Goal: Book appointment/travel/reservation

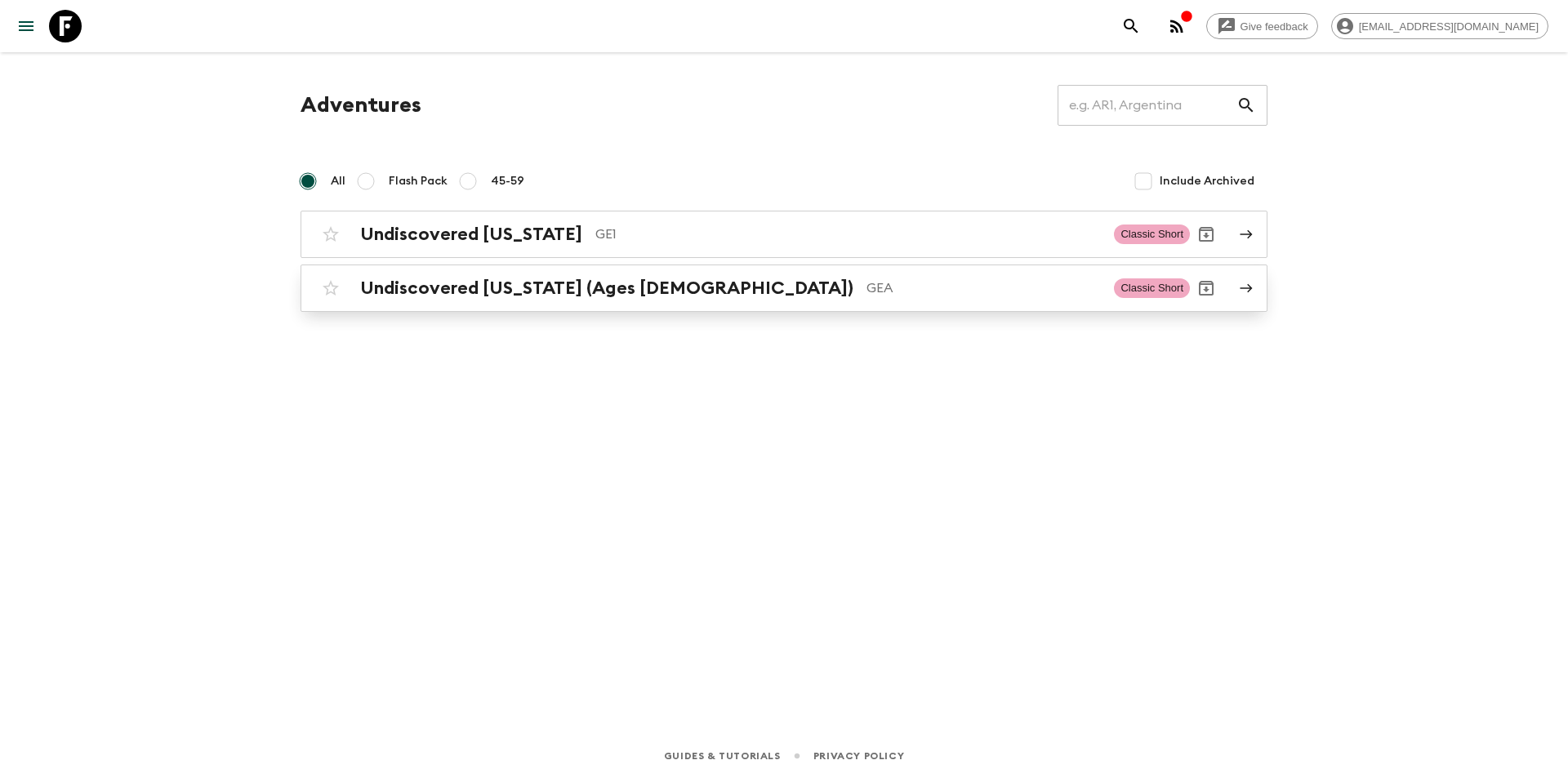
click at [561, 301] on div "Undiscovered [US_STATE] (Ages [DEMOGRAPHIC_DATA]) GEA Classic Short" at bounding box center [752, 288] width 876 height 32
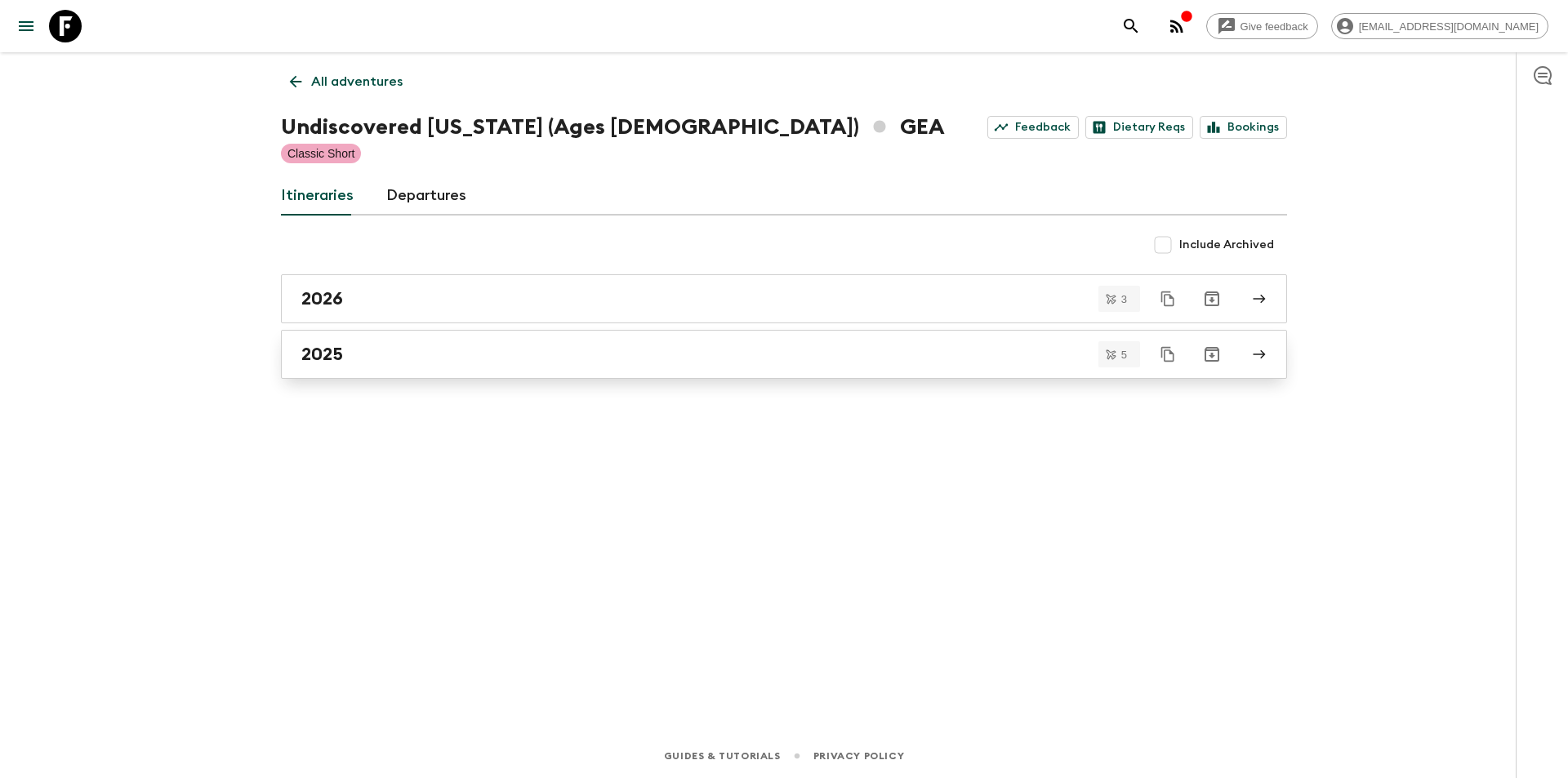
click at [310, 356] on h2 "2025" at bounding box center [322, 355] width 41 height 22
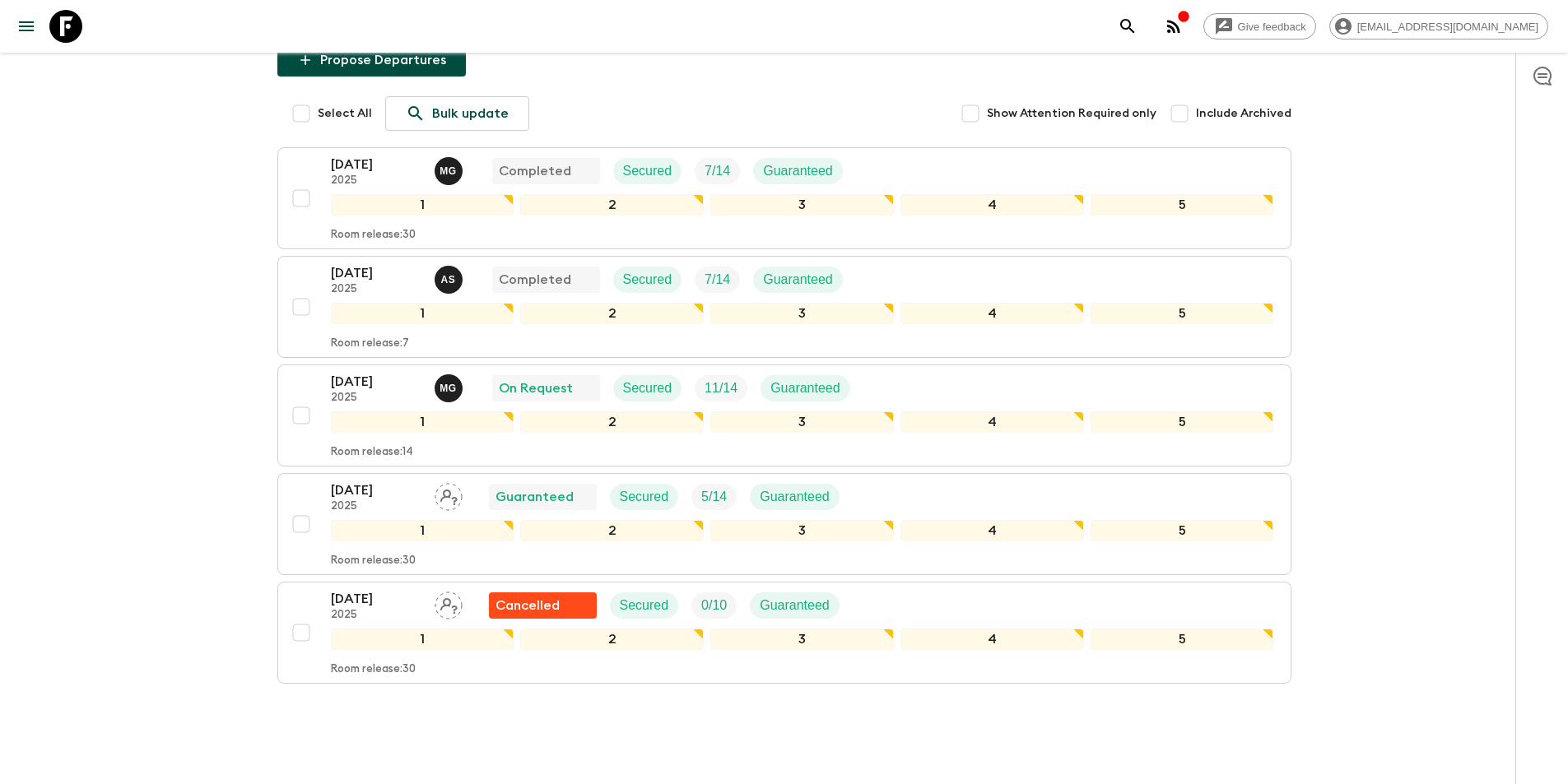
scroll to position [223, 0]
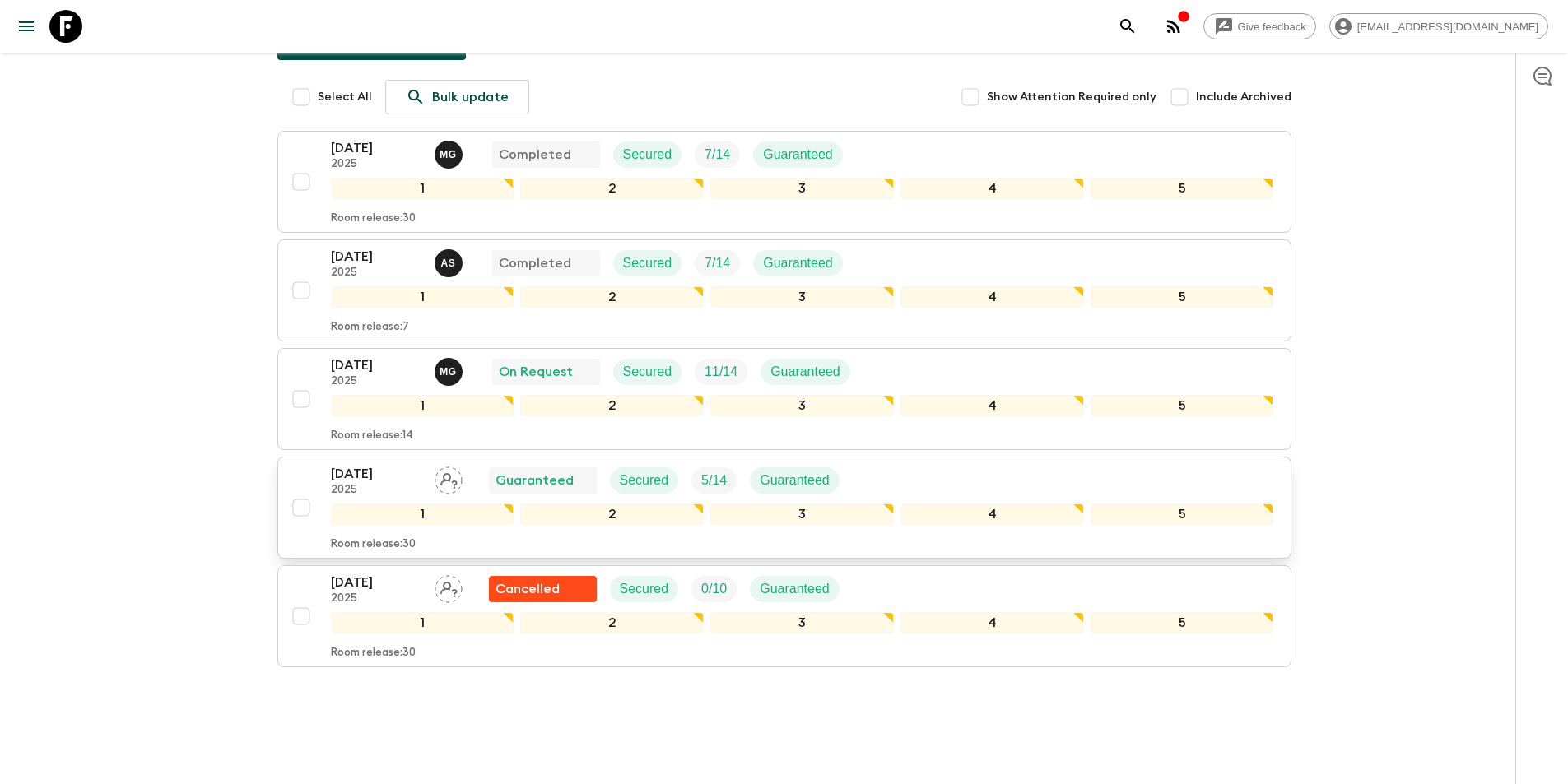
click at [341, 464] on p "[DATE]" at bounding box center [376, 474] width 91 height 20
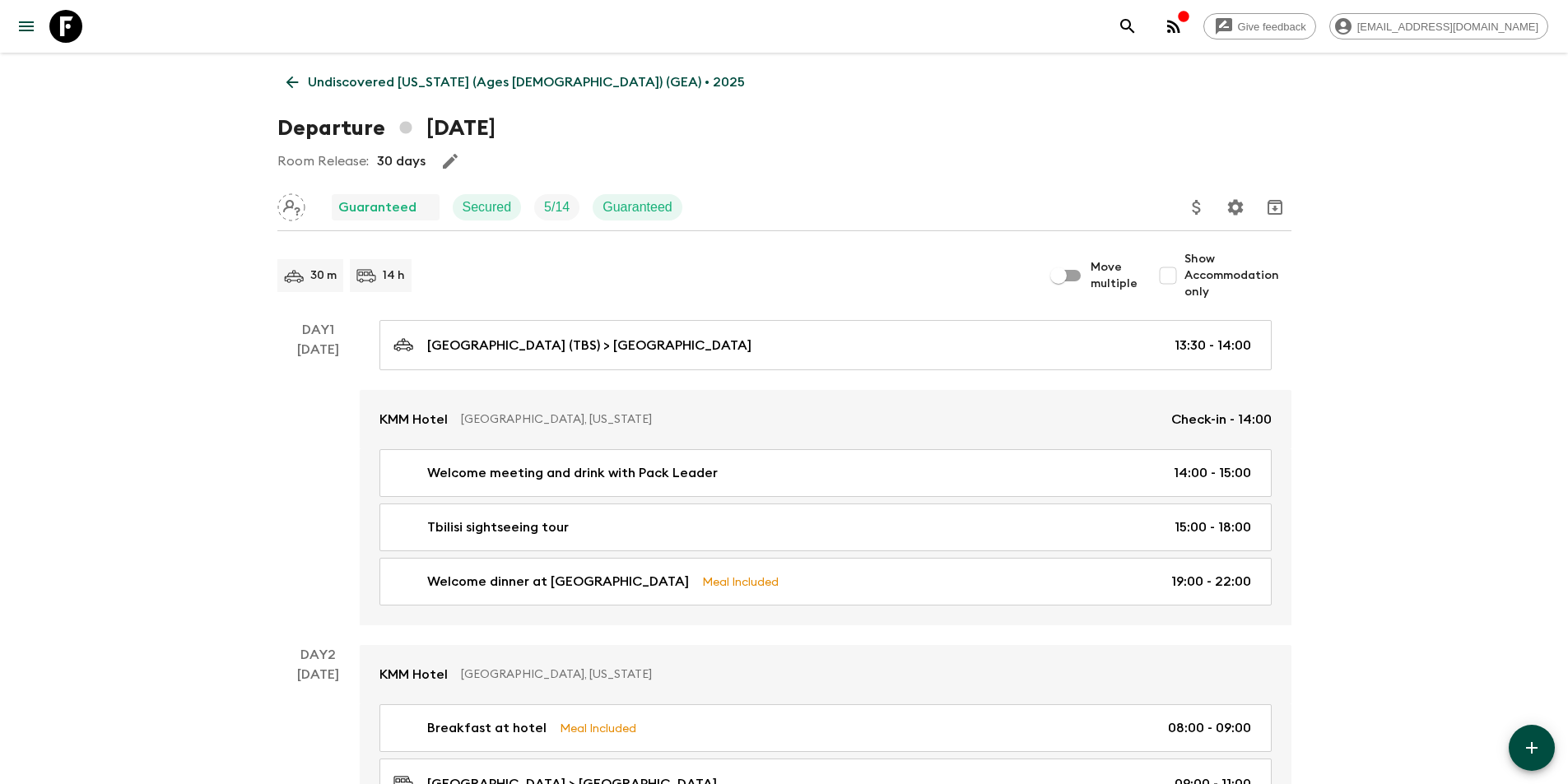
click at [291, 70] on link "Undiscovered [US_STATE] (Ages [DEMOGRAPHIC_DATA]) (GEA) • 2025" at bounding box center [515, 82] width 476 height 33
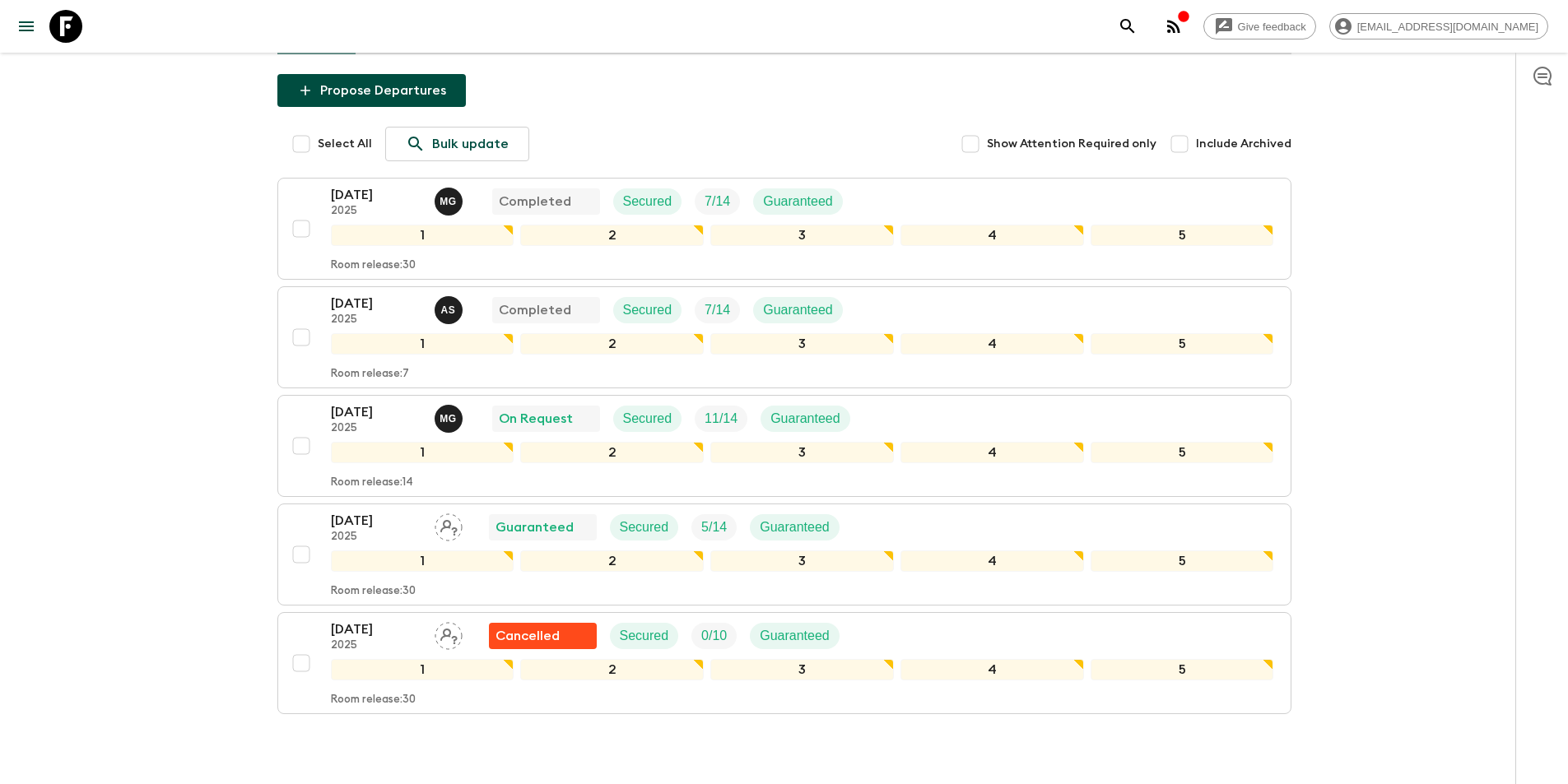
scroll to position [223, 0]
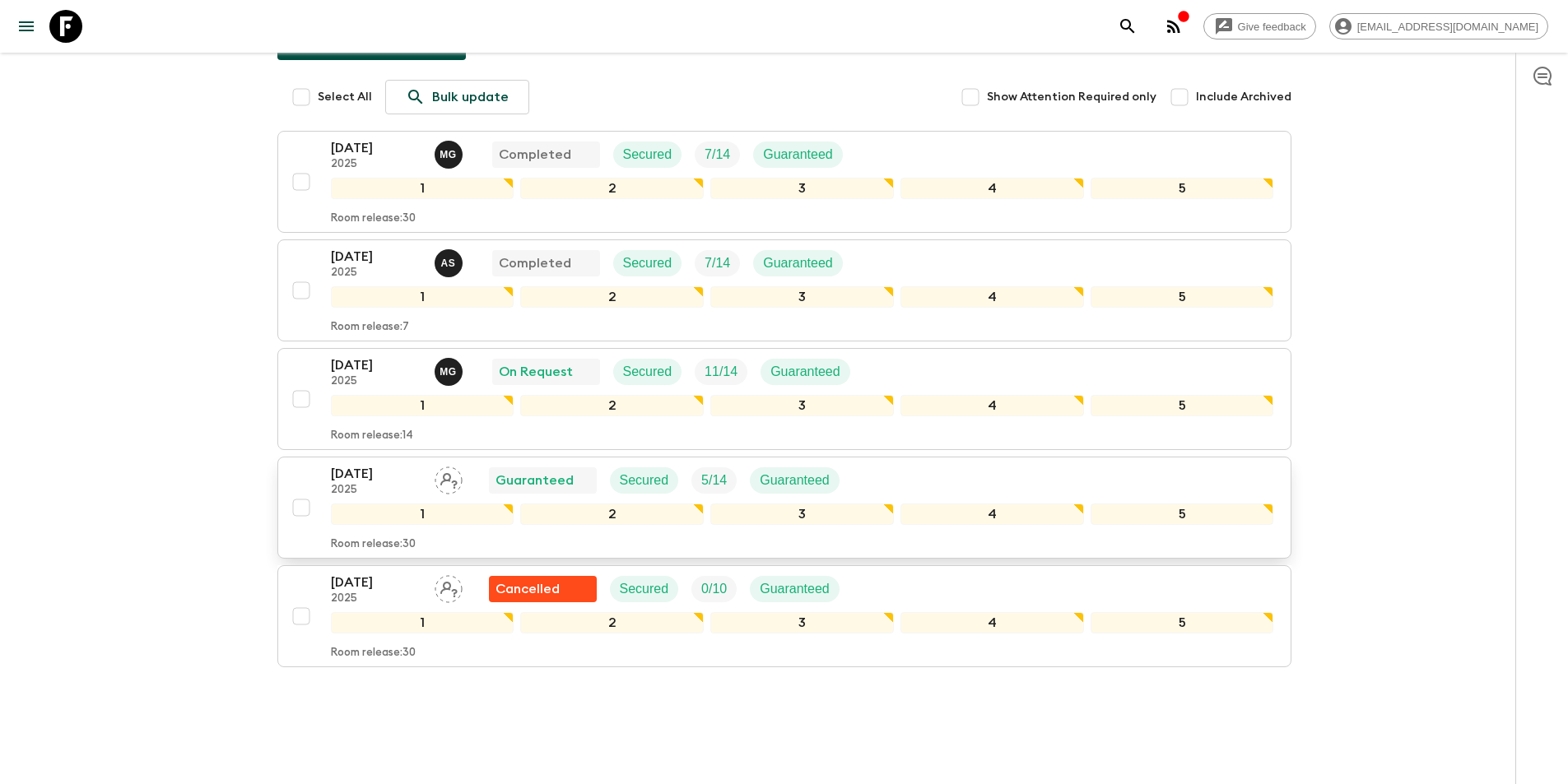
click at [354, 464] on p "[DATE]" at bounding box center [376, 474] width 91 height 20
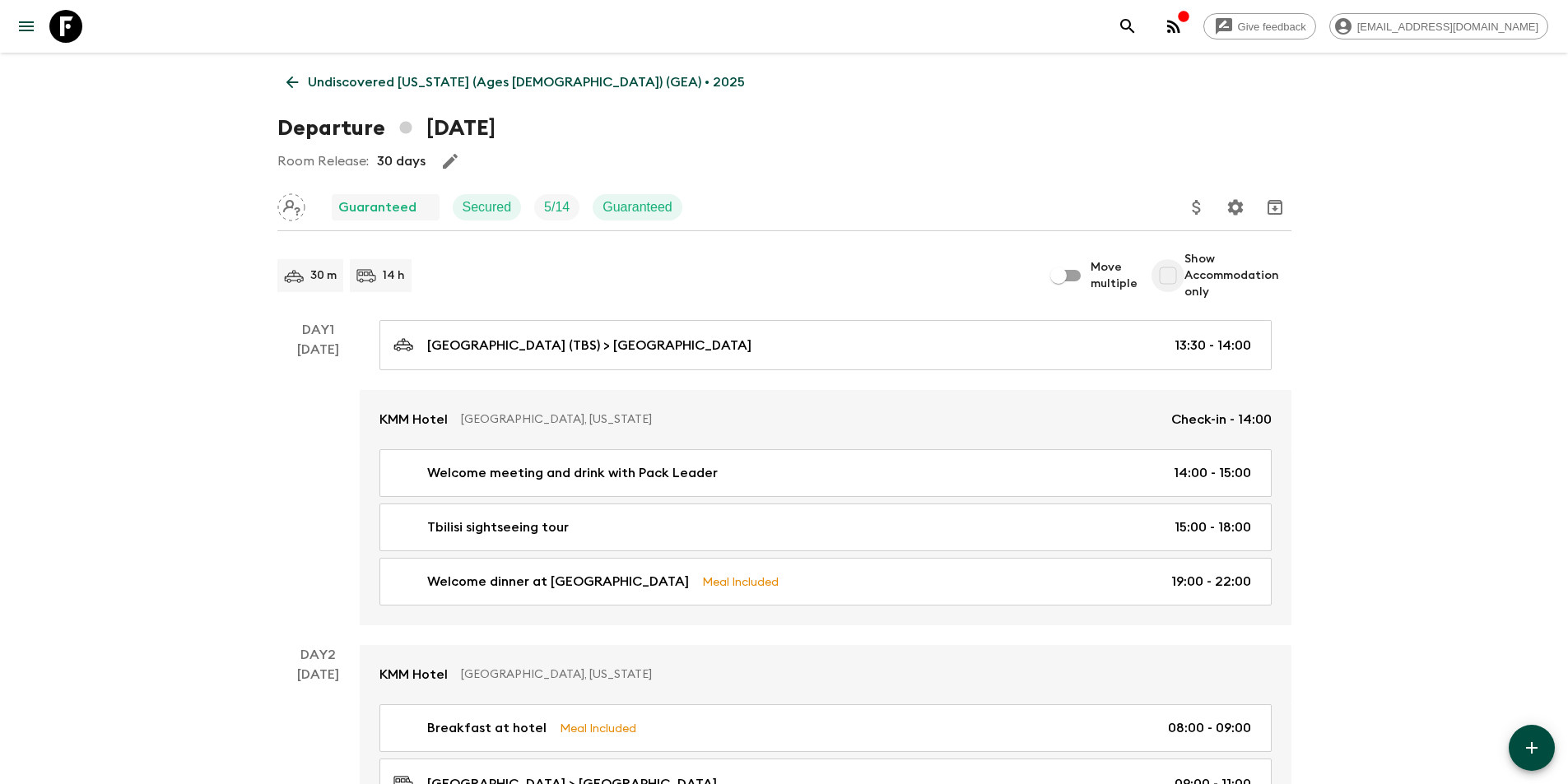
click at [1181, 273] on input "Show Accommodation only" at bounding box center [1168, 275] width 33 height 33
checkbox input "true"
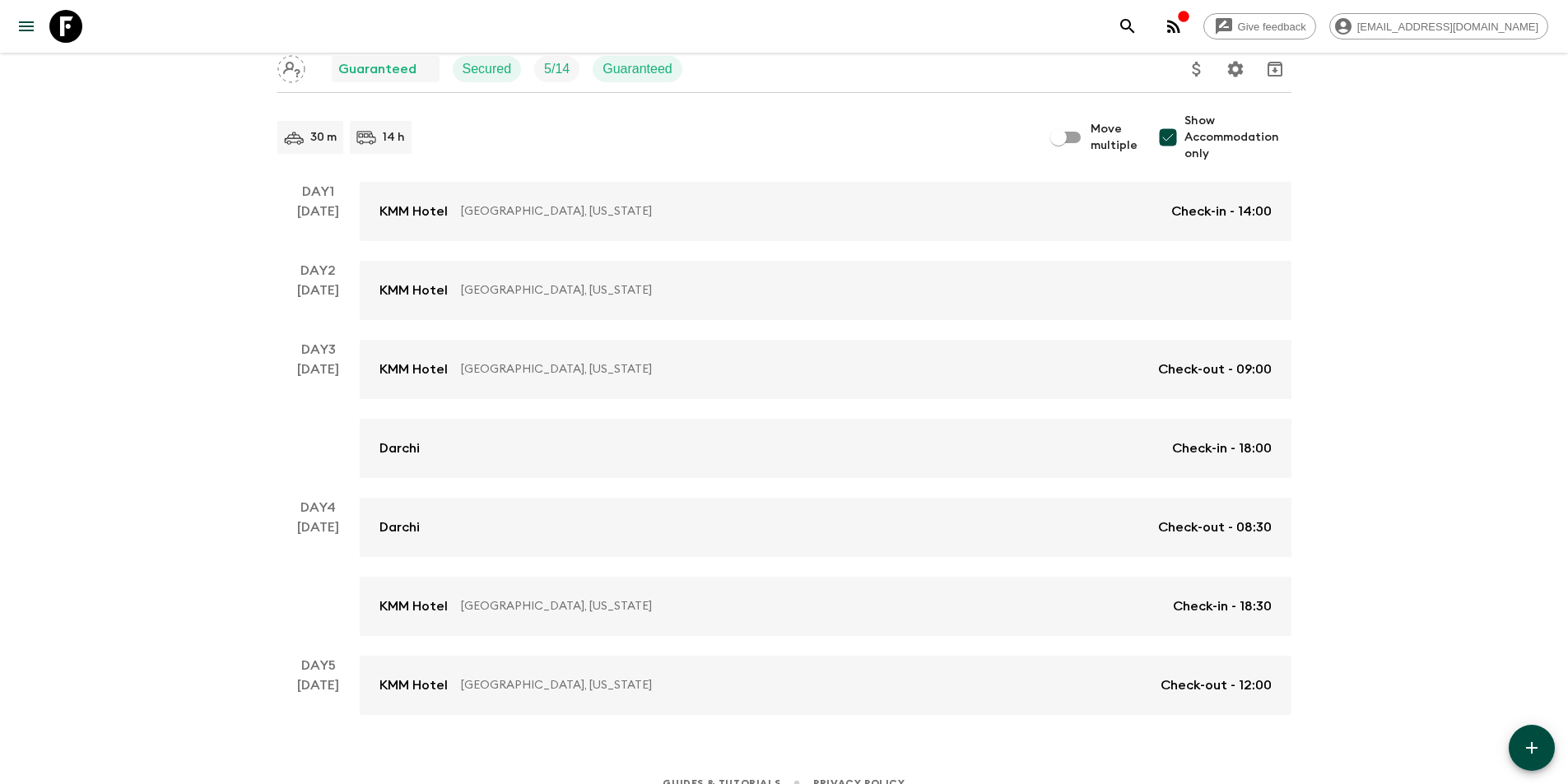
scroll to position [159, 0]
